Goal: Transaction & Acquisition: Download file/media

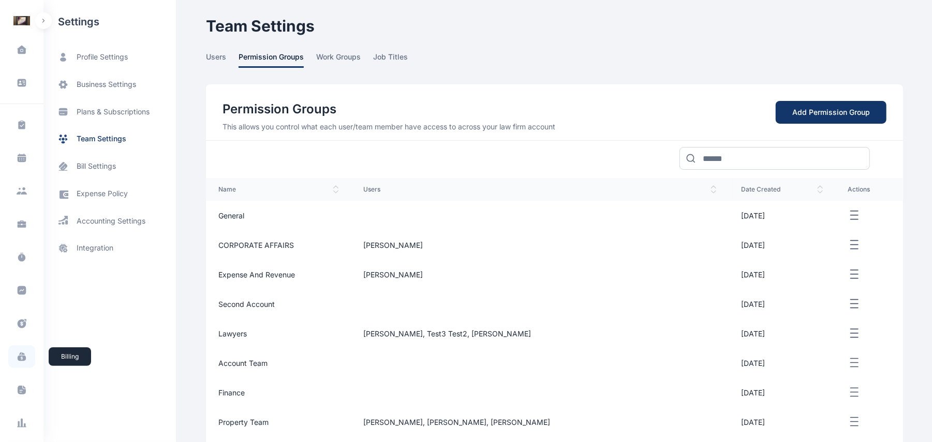
click at [22, 361] on icon at bounding box center [22, 356] width 10 height 10
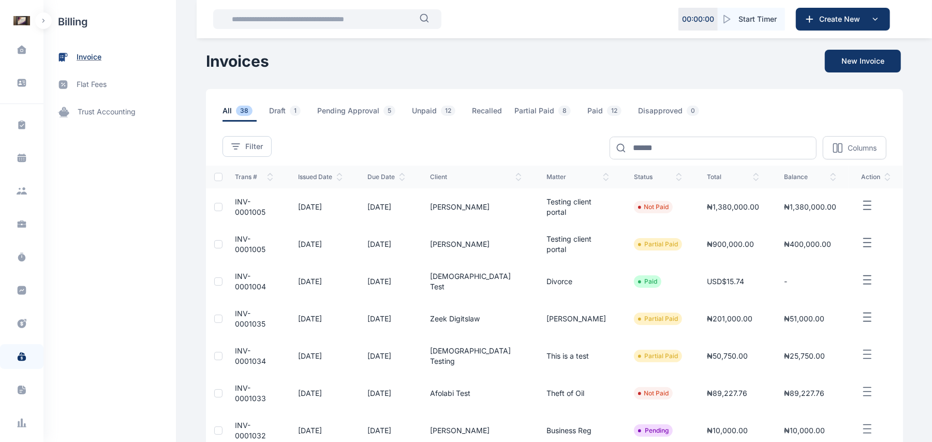
click at [87, 61] on span "invoice" at bounding box center [89, 57] width 25 height 11
click at [863, 209] on line "button" at bounding box center [866, 209] width 7 height 0
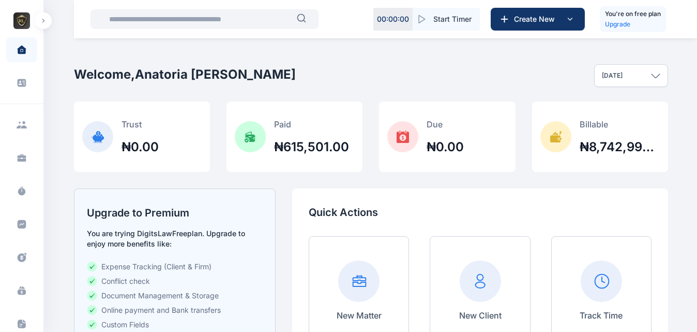
click at [42, 21] on icon "button" at bounding box center [43, 21] width 3 height 4
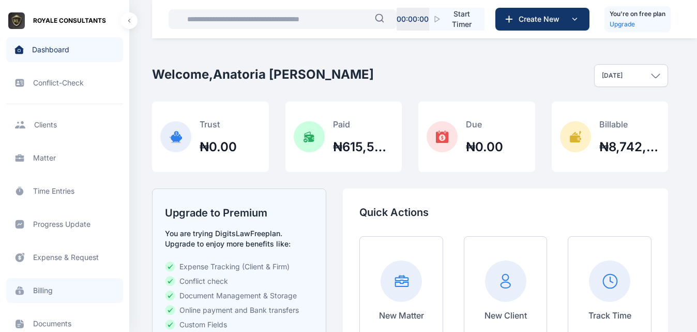
click at [28, 283] on span at bounding box center [19, 290] width 27 height 23
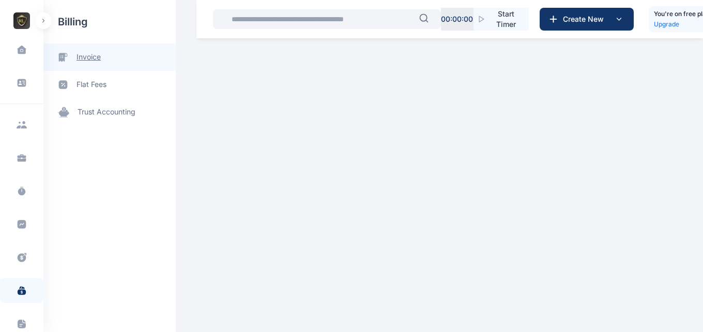
click at [98, 56] on span "invoice" at bounding box center [89, 57] width 24 height 11
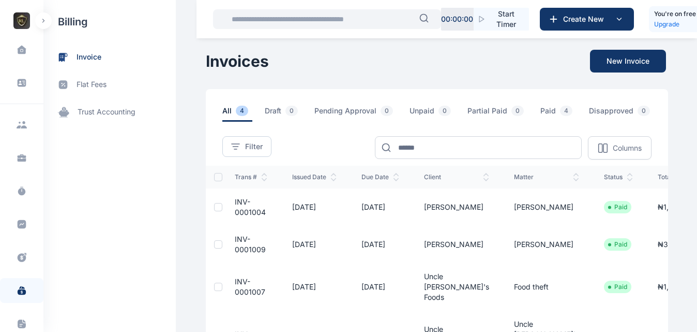
scroll to position [0, 84]
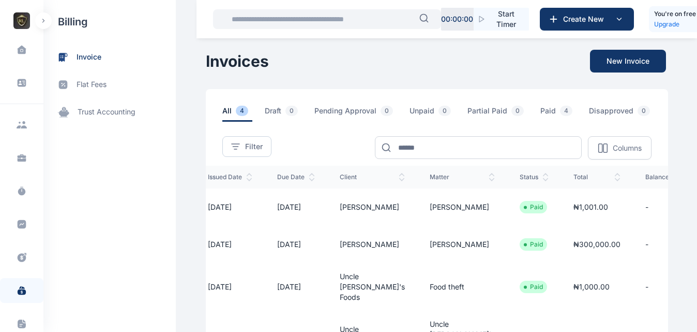
click at [665, 239] on span "Download PDF" at bounding box center [690, 240] width 50 height 10
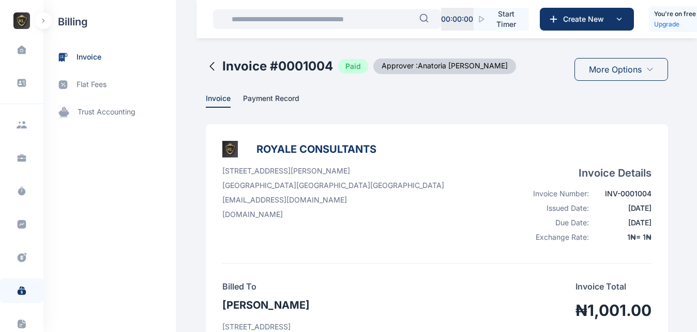
click at [423, 168] on div "[STREET_ADDRESS][PERSON_NAME] [EMAIL_ADDRESS][DOMAIN_NAME] [DOMAIN_NAME] Invoic…" at bounding box center [436, 206] width 429 height 81
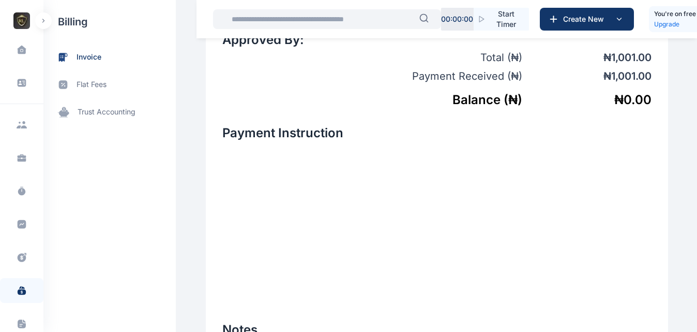
scroll to position [644, 0]
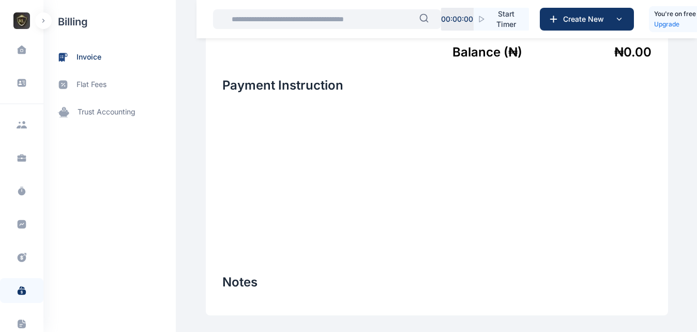
click at [43, 25] on button "button" at bounding box center [43, 20] width 17 height 17
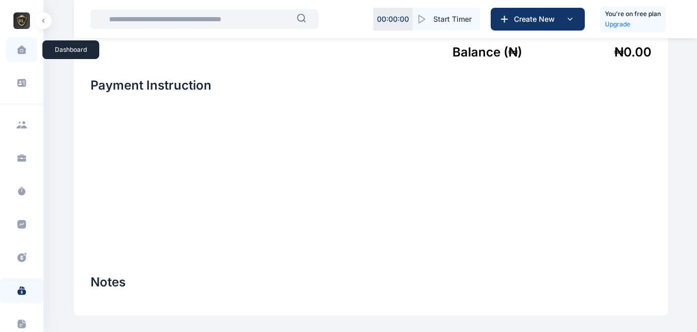
click at [26, 51] on span at bounding box center [22, 50] width 26 height 22
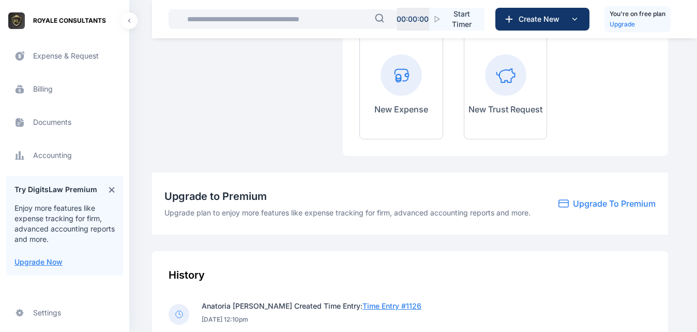
scroll to position [223, 0]
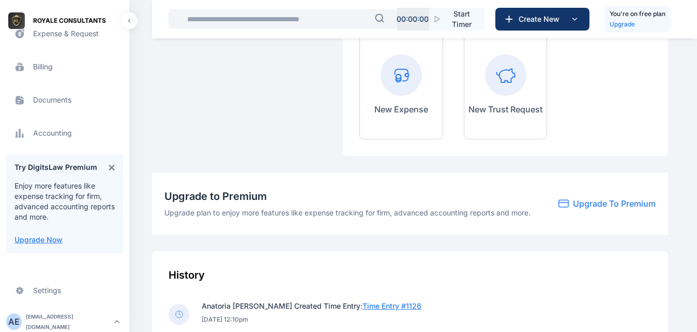
click at [109, 168] on icon at bounding box center [112, 167] width 6 height 7
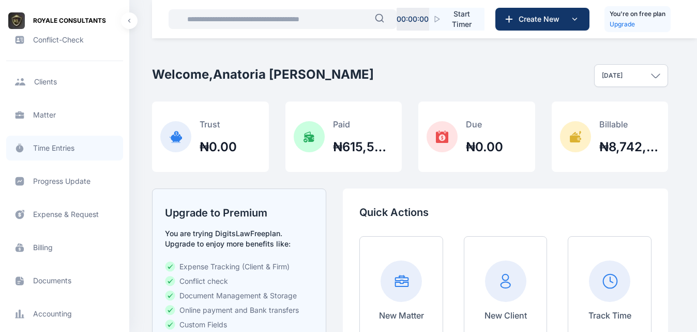
scroll to position [0, 0]
